Goal: Task Accomplishment & Management: Use online tool/utility

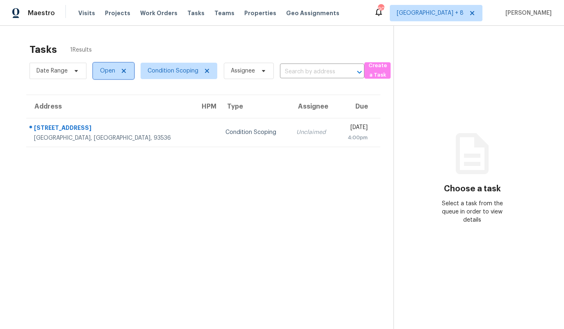
click at [105, 73] on span "Open" at bounding box center [107, 71] width 15 height 8
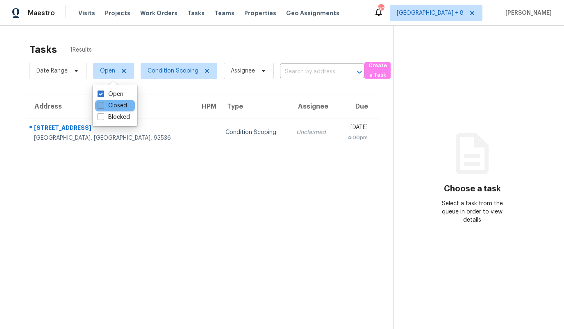
click at [104, 103] on label "Closed" at bounding box center [113, 106] width 30 height 8
click at [103, 103] on input "Closed" at bounding box center [100, 104] width 5 height 5
checkbox input "true"
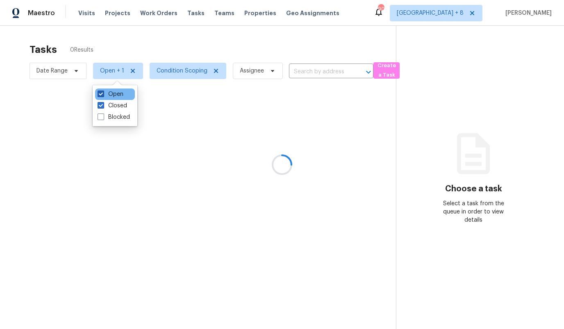
click at [104, 95] on span at bounding box center [101, 94] width 7 height 7
click at [103, 95] on input "Open" at bounding box center [100, 92] width 5 height 5
checkbox input "false"
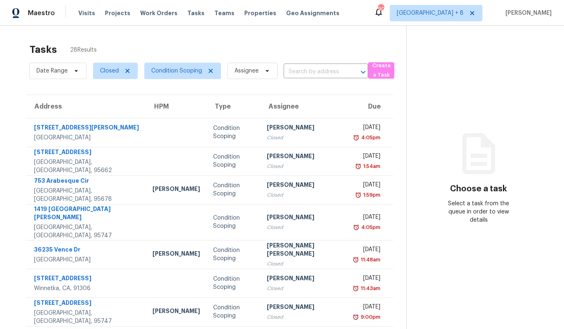
click at [114, 45] on div "Tasks 28 Results" at bounding box center [218, 49] width 377 height 21
click at [457, 18] on span "[GEOGRAPHIC_DATA] + 8" at bounding box center [436, 13] width 93 height 16
click at [170, 78] on span "Condition Scoping" at bounding box center [182, 71] width 77 height 16
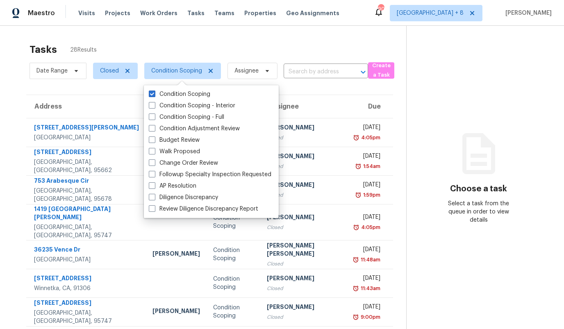
click at [71, 97] on th "Address" at bounding box center [86, 106] width 120 height 23
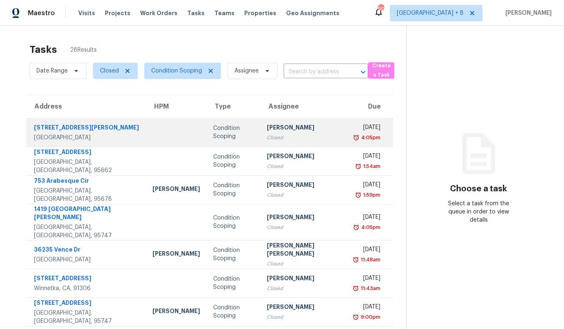
scroll to position [98, 0]
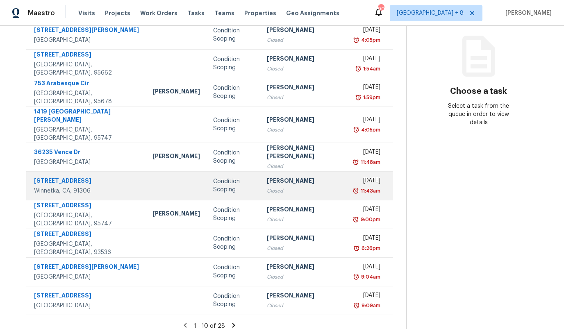
click at [71, 177] on div "[STREET_ADDRESS]" at bounding box center [86, 182] width 105 height 10
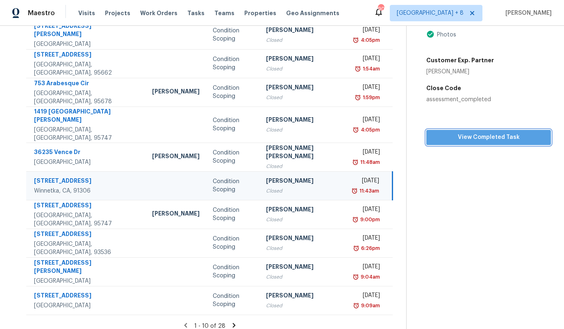
click at [479, 138] on span "View Completed Task" at bounding box center [489, 137] width 112 height 10
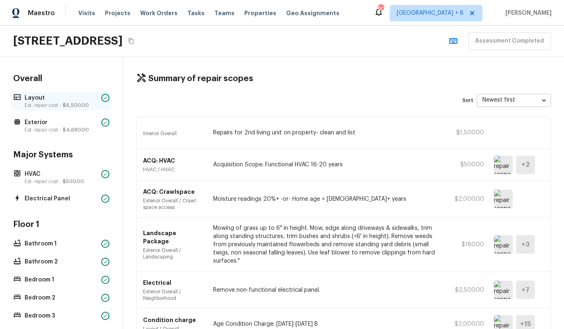
click at [40, 103] on p "Est. repair cost - $6,500.00" at bounding box center [61, 105] width 73 height 7
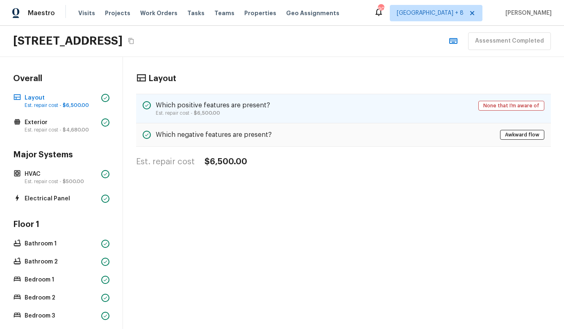
click at [229, 117] on div "Which positive features are present? Est. repair cost - $6,500.00 None that I’m…" at bounding box center [343, 109] width 415 height 30
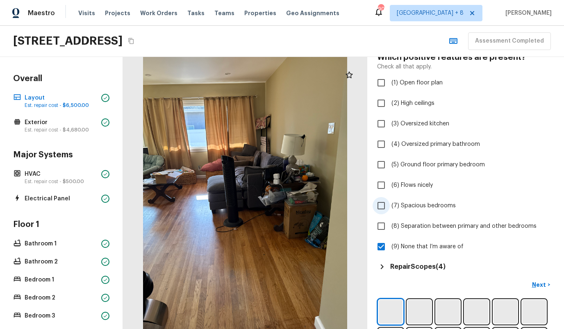
scroll to position [110, 0]
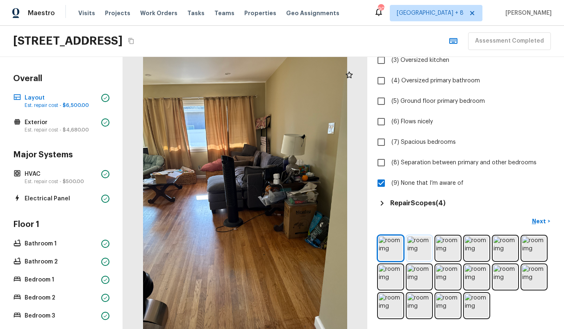
click at [419, 251] on img at bounding box center [420, 249] width 24 height 24
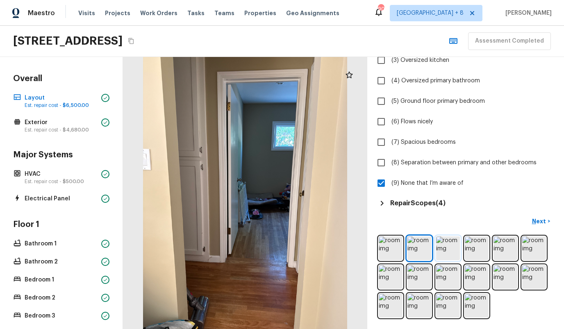
click at [451, 250] on img at bounding box center [448, 249] width 24 height 24
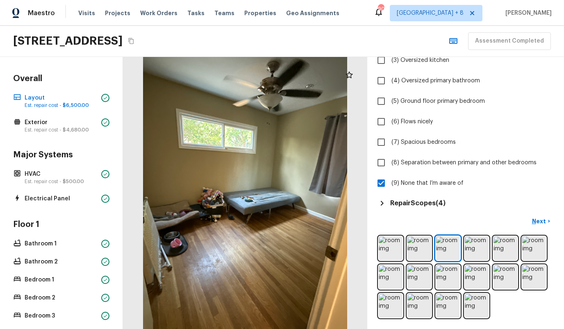
click at [489, 254] on div at bounding box center [465, 277] width 177 height 84
click at [507, 253] on img at bounding box center [506, 249] width 24 height 24
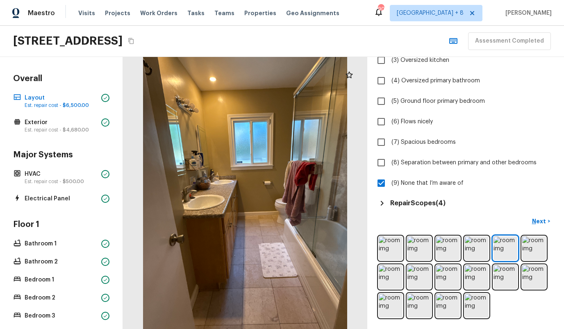
click at [547, 253] on div at bounding box center [465, 277] width 177 height 84
click at [392, 275] on img at bounding box center [391, 277] width 24 height 24
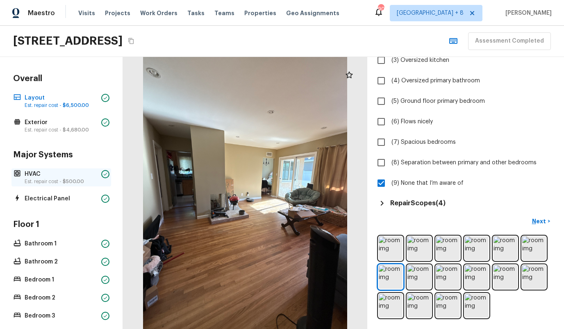
click at [36, 180] on p "Est. repair cost - $500.00" at bounding box center [61, 181] width 73 height 7
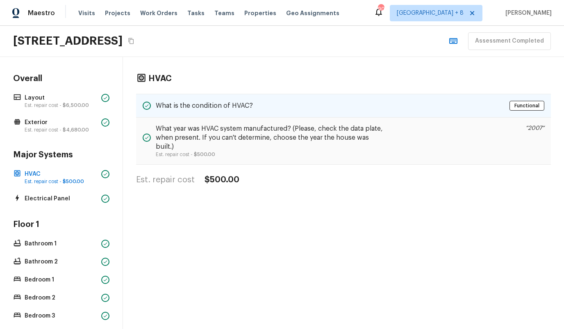
click at [183, 100] on div "What is the condition of HVAC? Functional" at bounding box center [343, 106] width 415 height 24
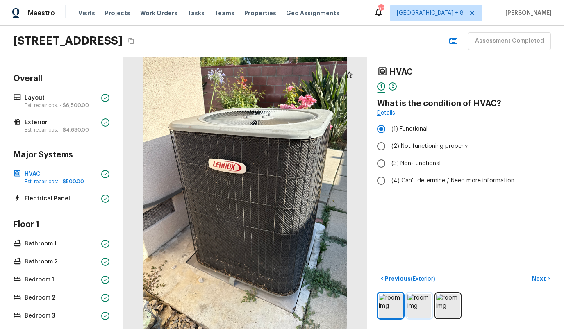
click at [424, 308] on img at bounding box center [420, 306] width 24 height 24
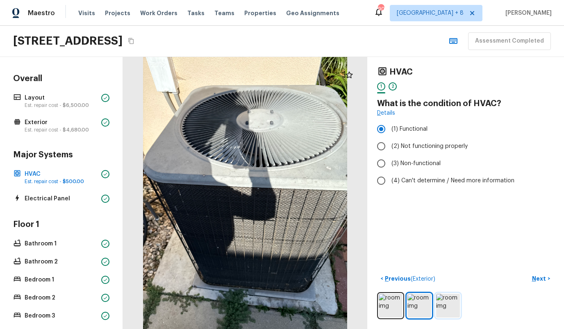
click at [456, 308] on img at bounding box center [448, 306] width 24 height 24
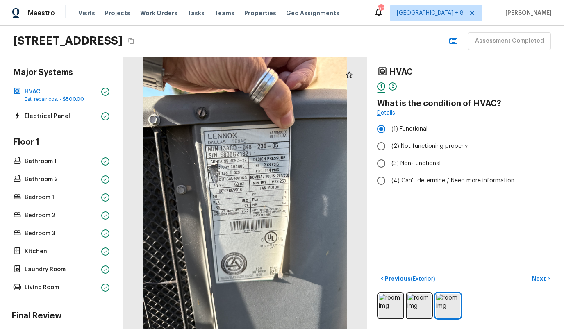
scroll to position [83, 0]
click at [37, 165] on p "Bathroom 1" at bounding box center [61, 161] width 73 height 8
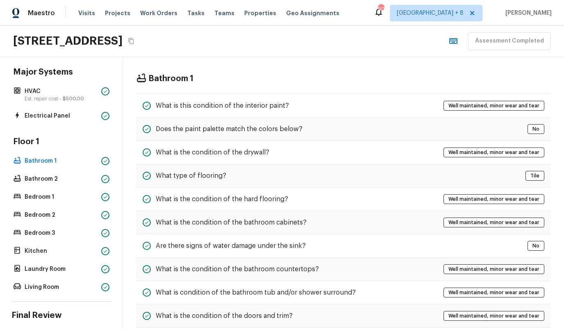
click at [50, 189] on div "Floor 1 Bathroom 1 Bathroom 2 Bedroom 1 Bedroom 2 Bedroom 3 Kitchen Laundry Roo…" at bounding box center [61, 215] width 100 height 157
click at [47, 183] on div "Bathroom 2" at bounding box center [61, 179] width 100 height 11
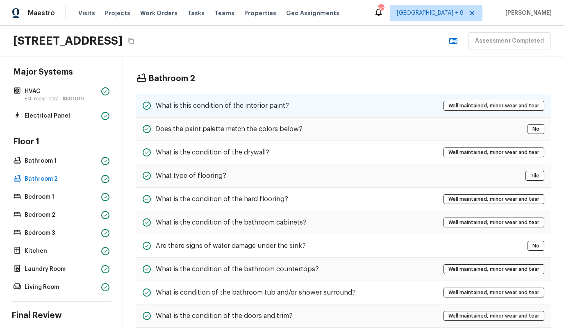
click at [192, 103] on h5 "What is this condition of the interior paint?" at bounding box center [222, 105] width 133 height 9
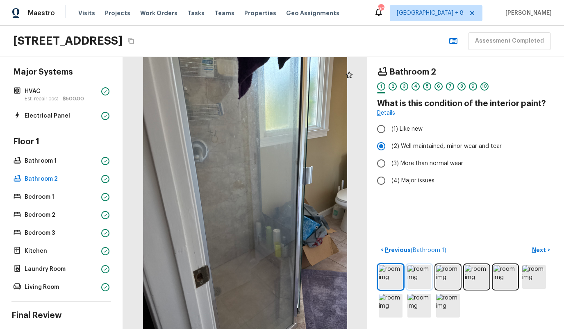
click at [417, 283] on img at bounding box center [420, 277] width 24 height 24
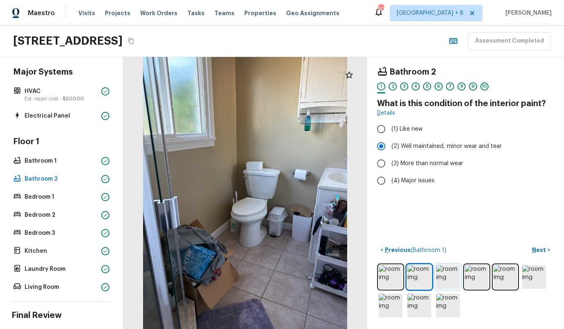
click at [454, 277] on img at bounding box center [448, 277] width 24 height 24
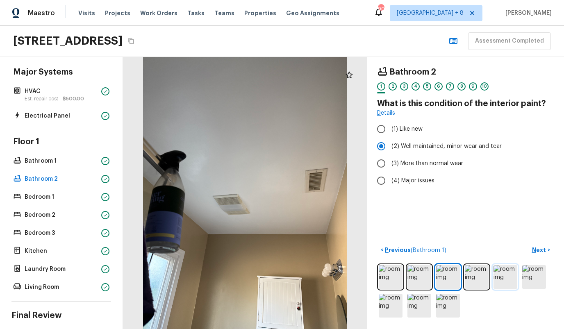
click at [514, 274] on img at bounding box center [506, 277] width 24 height 24
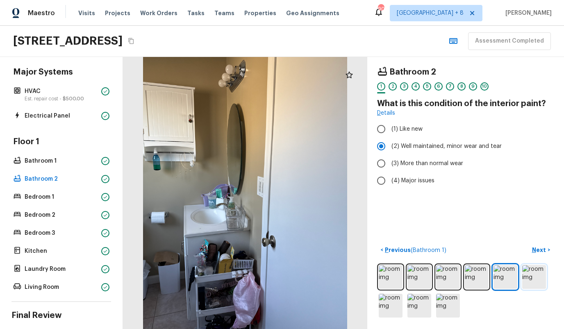
click at [538, 276] on img at bounding box center [535, 277] width 24 height 24
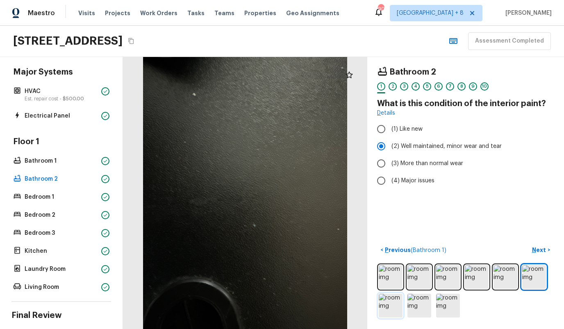
click at [392, 307] on img at bounding box center [391, 306] width 24 height 24
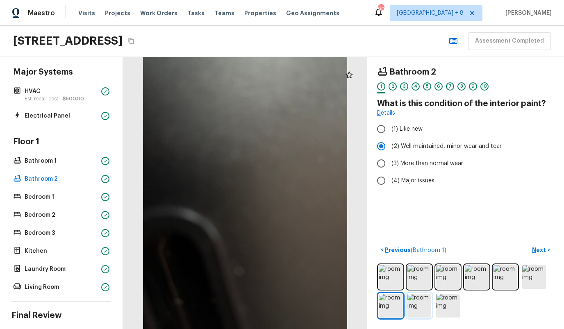
click at [409, 308] on img at bounding box center [420, 306] width 24 height 24
click at [443, 306] on img at bounding box center [448, 306] width 24 height 24
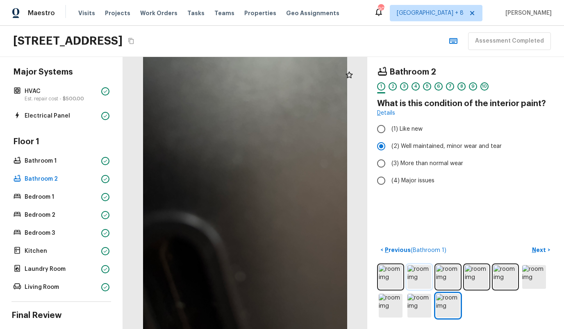
click at [422, 281] on img at bounding box center [420, 277] width 24 height 24
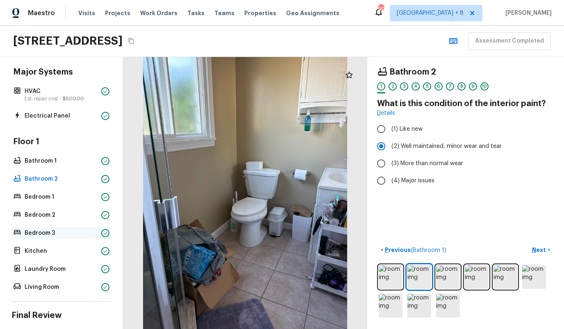
click at [45, 231] on p "Bedroom 3" at bounding box center [61, 233] width 73 height 8
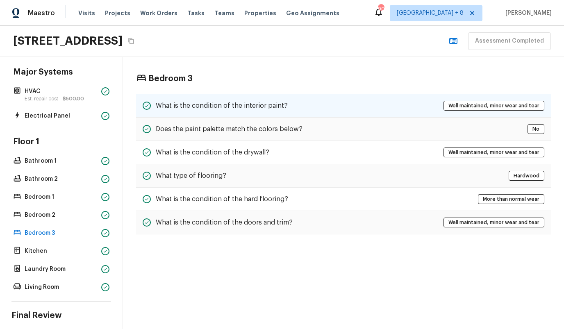
click at [217, 97] on div "What is the condition of the interior paint? Well maintained, minor wear and te…" at bounding box center [343, 106] width 415 height 24
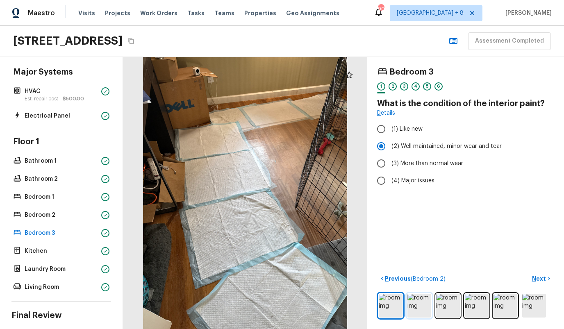
click at [413, 309] on img at bounding box center [420, 306] width 24 height 24
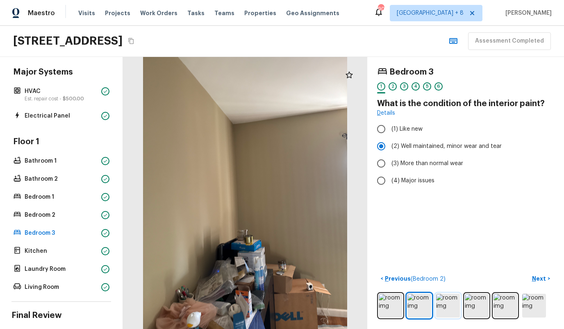
click at [443, 310] on img at bounding box center [448, 306] width 24 height 24
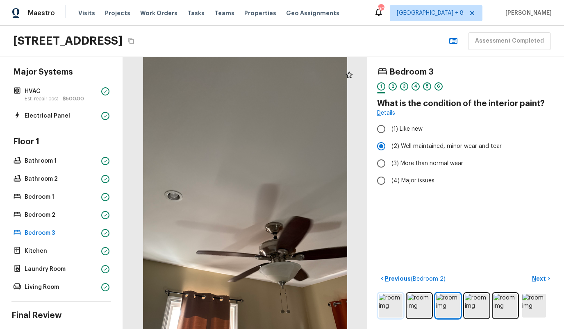
click at [384, 310] on img at bounding box center [391, 306] width 24 height 24
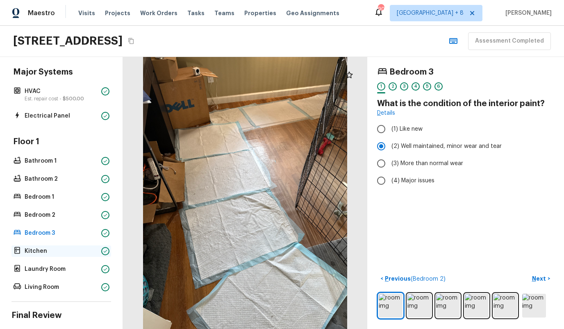
click at [39, 253] on p "Kitchen" at bounding box center [61, 251] width 73 height 8
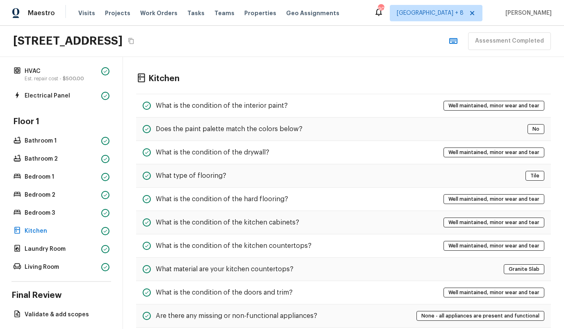
scroll to position [106, 0]
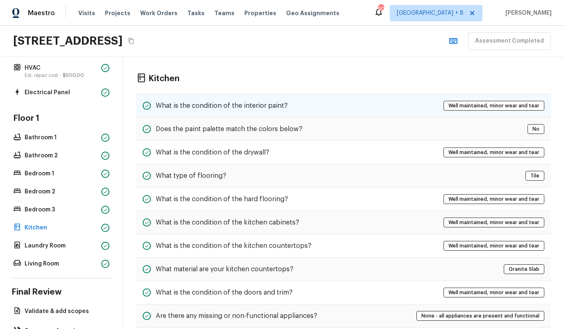
click at [181, 109] on h5 "What is the condition of the interior paint?" at bounding box center [222, 105] width 132 height 9
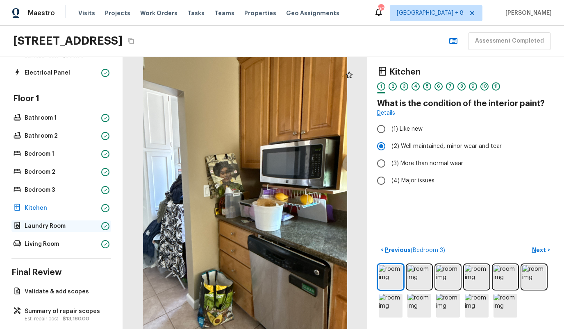
scroll to position [132, 0]
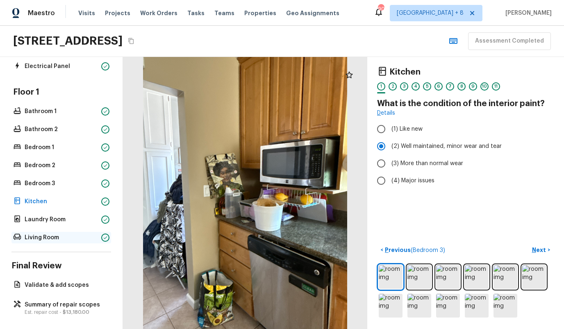
click at [53, 237] on p "Living Room" at bounding box center [61, 238] width 73 height 8
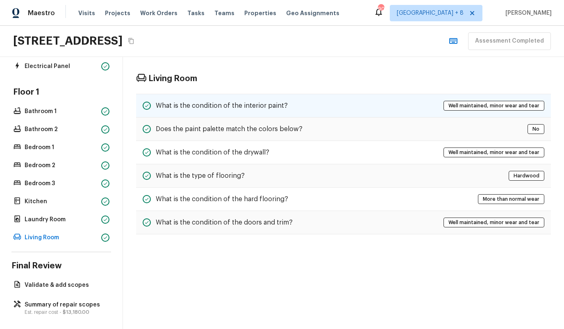
click at [174, 108] on h5 "What is the condition of the interior paint?" at bounding box center [222, 105] width 132 height 9
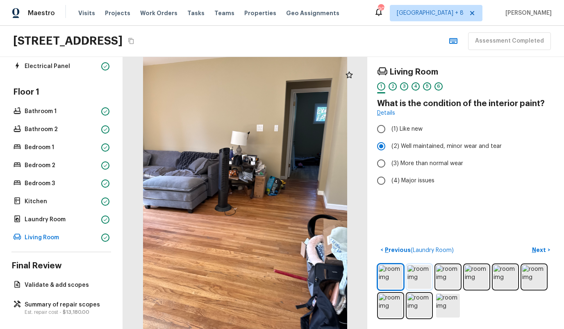
click at [422, 275] on img at bounding box center [420, 277] width 24 height 24
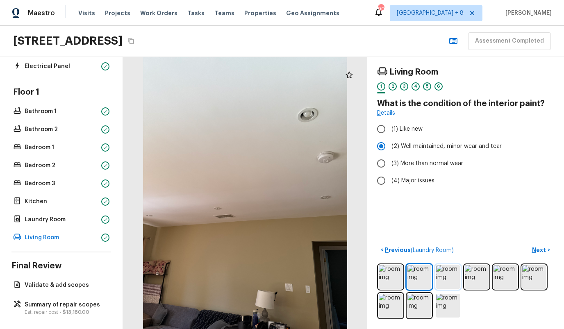
click at [439, 276] on img at bounding box center [448, 277] width 24 height 24
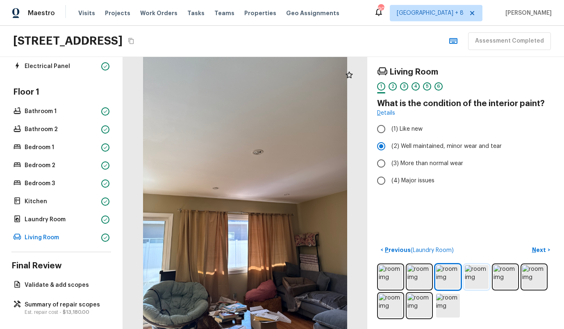
click at [478, 275] on img at bounding box center [477, 277] width 24 height 24
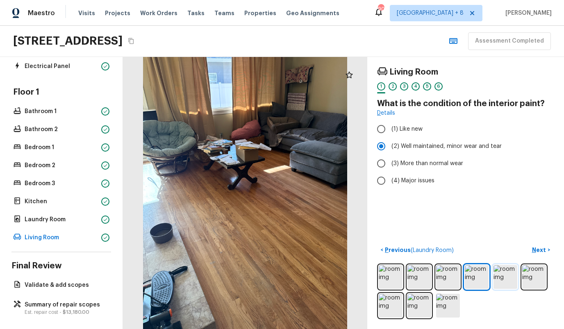
click at [513, 275] on img at bounding box center [506, 277] width 24 height 24
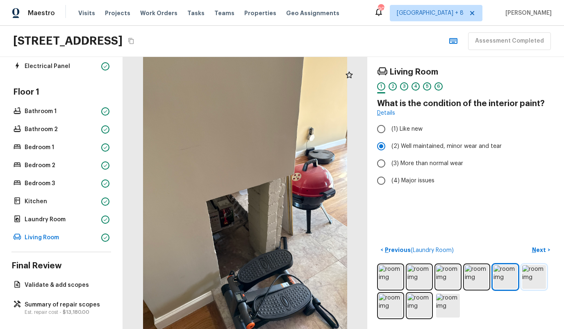
click at [537, 278] on img at bounding box center [535, 277] width 24 height 24
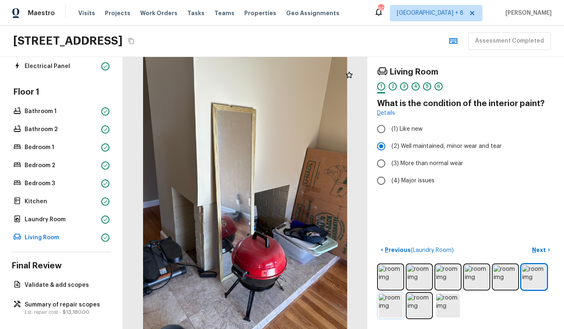
click at [381, 310] on img at bounding box center [391, 306] width 24 height 24
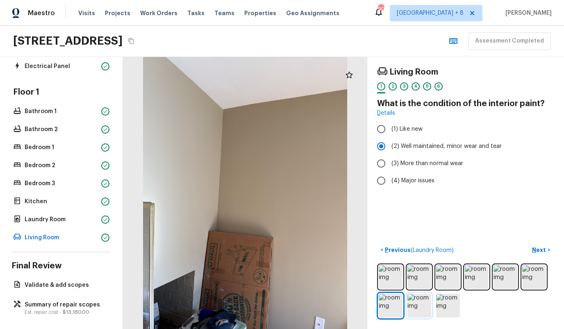
click at [414, 307] on img at bounding box center [420, 306] width 24 height 24
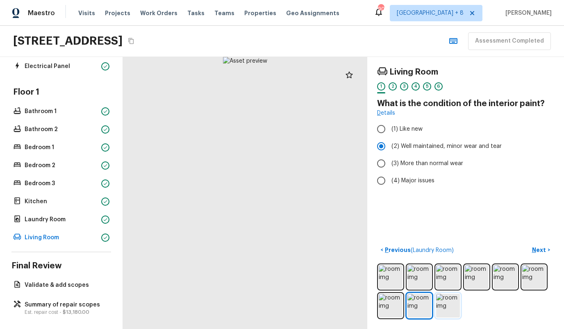
click at [441, 307] on img at bounding box center [448, 306] width 24 height 24
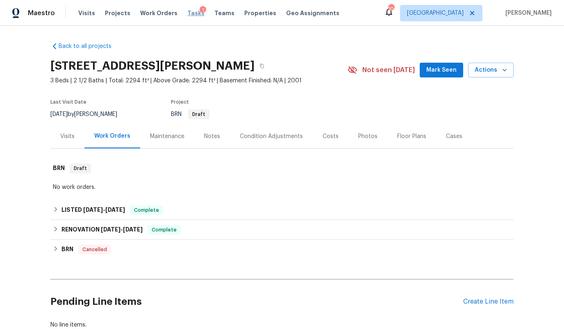
click at [187, 14] on span "Tasks" at bounding box center [195, 13] width 17 height 6
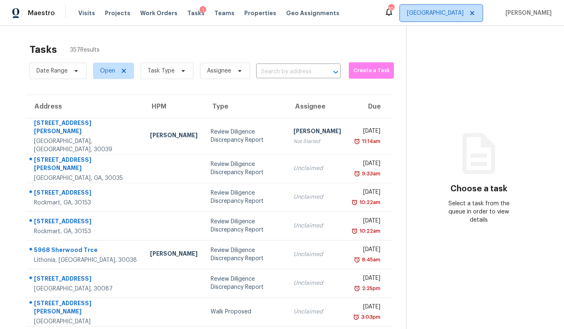
click at [461, 14] on span "[GEOGRAPHIC_DATA]" at bounding box center [435, 13] width 57 height 8
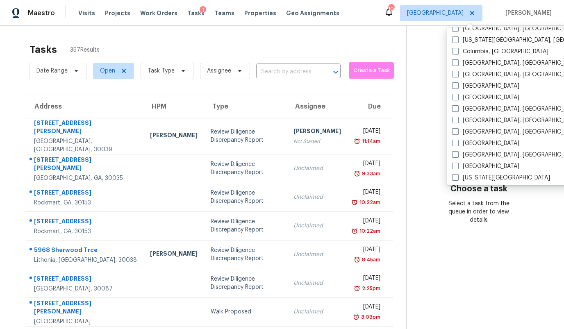
scroll to position [184, 0]
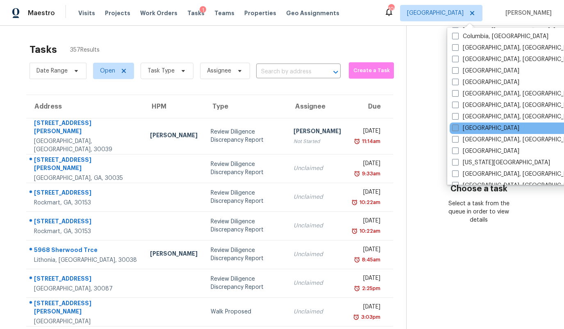
click at [456, 129] on span at bounding box center [455, 128] width 7 height 7
click at [456, 129] on input "[GEOGRAPHIC_DATA]" at bounding box center [454, 126] width 5 height 5
checkbox input "true"
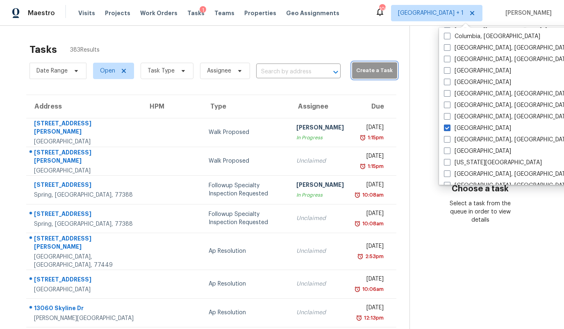
click at [367, 73] on span "Create a Task" at bounding box center [374, 70] width 37 height 9
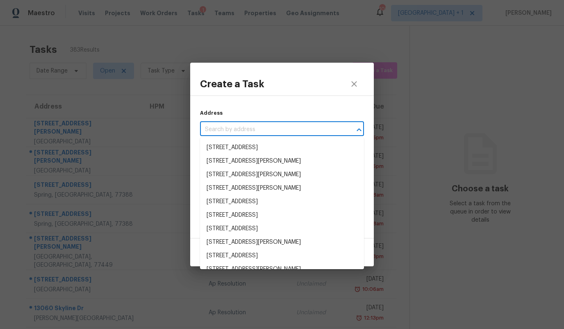
click at [252, 133] on input "text" at bounding box center [270, 129] width 141 height 13
paste input "30109 Canton Farms Ct, Brookshire, TX 77423"
type input "30109 Canton Farms Ct, Brookshire, TX 77423"
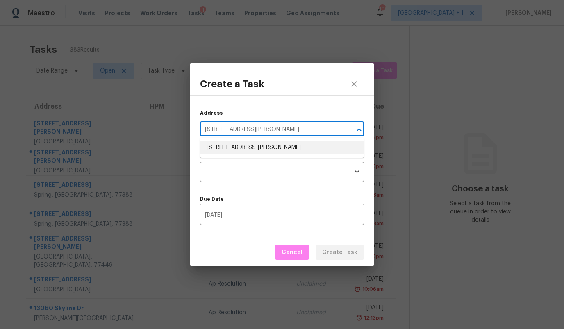
click at [241, 147] on li "30109 Canton Farms Ct, Brookshire, TX 77423" at bounding box center [282, 148] width 164 height 14
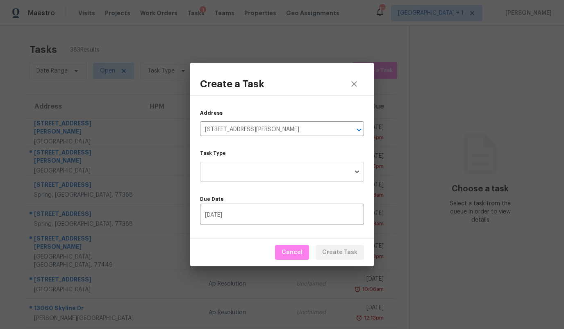
click at [227, 176] on body "Maestro Visits Projects Work Orders Tasks 1 Teams Properties Geo Assignments 10…" at bounding box center [282, 164] width 564 height 329
click at [227, 176] on li "Condition Scoping - Full" at bounding box center [282, 172] width 164 height 14
type input "virtual_full_assessment"
click at [360, 254] on button "Create Task" at bounding box center [340, 252] width 48 height 15
